Goal: Information Seeking & Learning: Check status

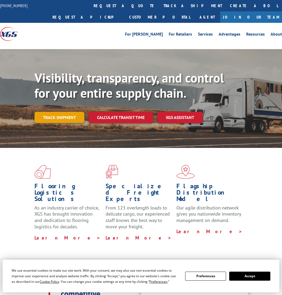
click at [65, 119] on link "Track shipment" at bounding box center [60, 117] width 50 height 11
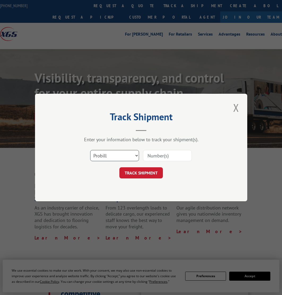
click at [104, 155] on select "Select category... Probill BOL PO" at bounding box center [114, 155] width 49 height 11
select select "bol"
click at [90, 150] on select "Select category... Probill BOL PO" at bounding box center [114, 155] width 49 height 11
click at [163, 156] on input at bounding box center [167, 155] width 49 height 11
paste input "FPX00317351"
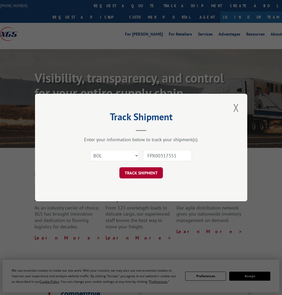
type input "FPX00317351"
click at [150, 172] on button "TRACK SHIPMENT" at bounding box center [141, 172] width 44 height 11
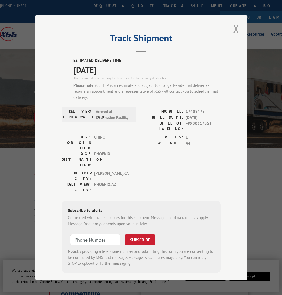
click at [235, 29] on button "Close modal" at bounding box center [236, 29] width 9 height 15
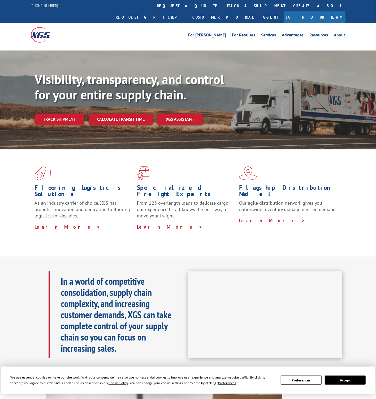
click at [282, 295] on button "Accept" at bounding box center [345, 379] width 41 height 9
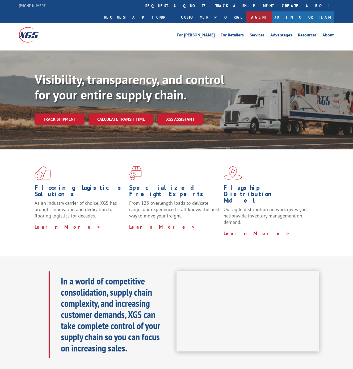
click at [272, 11] on link "Agent" at bounding box center [259, 16] width 26 height 11
click at [246, 11] on link "Customer Portal" at bounding box center [211, 16] width 69 height 11
